Goal: Task Accomplishment & Management: Use online tool/utility

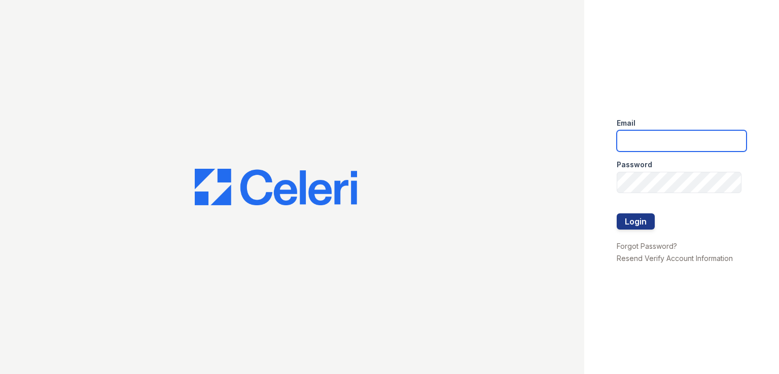
click at [645, 138] on input "email" at bounding box center [682, 140] width 130 height 21
type input "[EMAIL_ADDRESS][DOMAIN_NAME]"
click at [630, 216] on button "Login" at bounding box center [636, 222] width 38 height 16
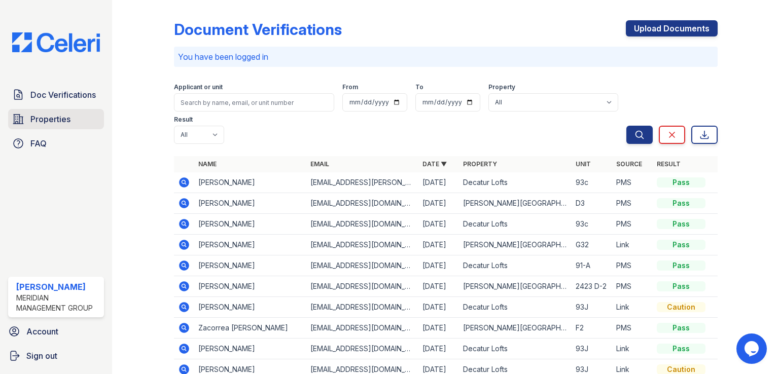
click at [47, 120] on span "Properties" at bounding box center [50, 119] width 40 height 12
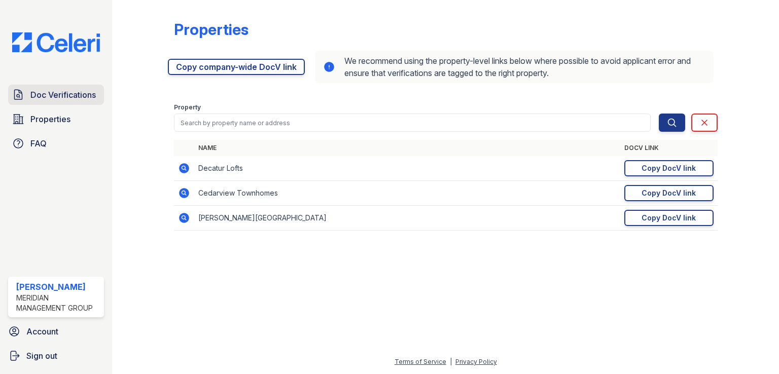
click at [49, 104] on link "Doc Verifications" at bounding box center [56, 95] width 96 height 20
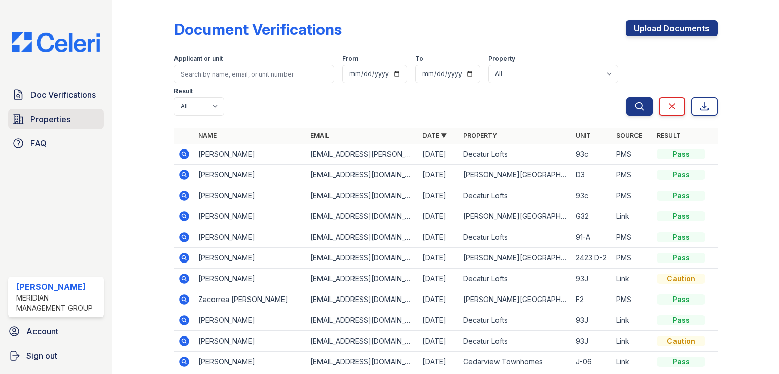
click at [37, 119] on span "Properties" at bounding box center [50, 119] width 40 height 12
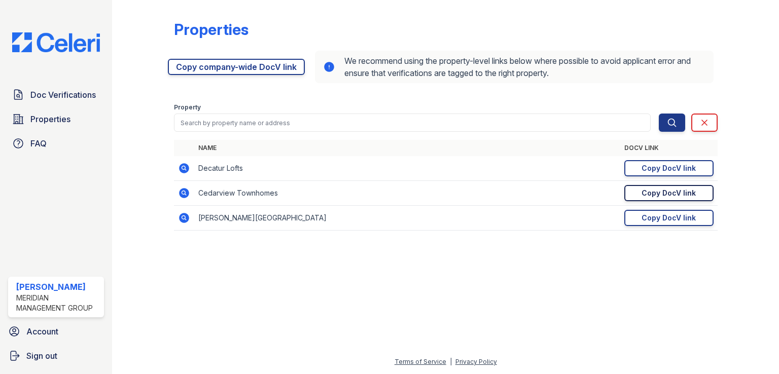
click at [692, 194] on div "Copy DocV link" at bounding box center [669, 193] width 54 height 10
click at [657, 223] on div "Copy DocV link" at bounding box center [669, 218] width 54 height 10
click at [45, 89] on span "Doc Verifications" at bounding box center [62, 95] width 65 height 12
